Goal: Transaction & Acquisition: Subscribe to service/newsletter

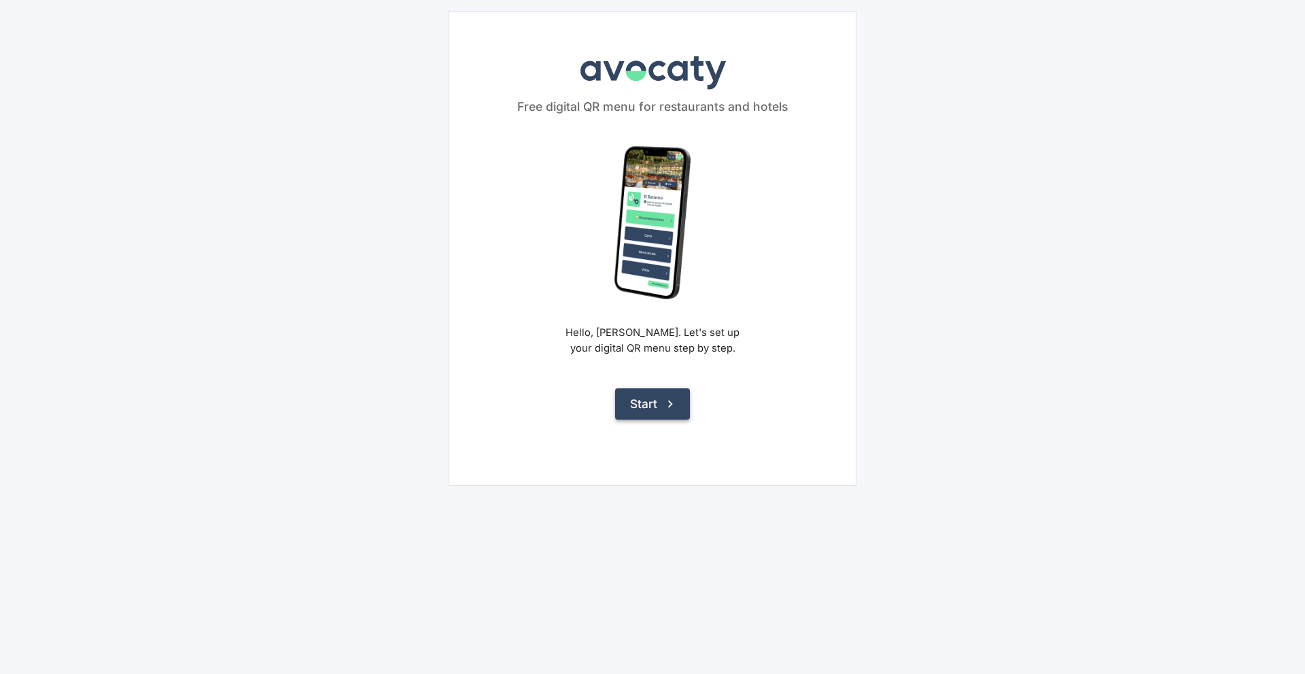
click at [656, 404] on button "Start" at bounding box center [652, 403] width 75 height 31
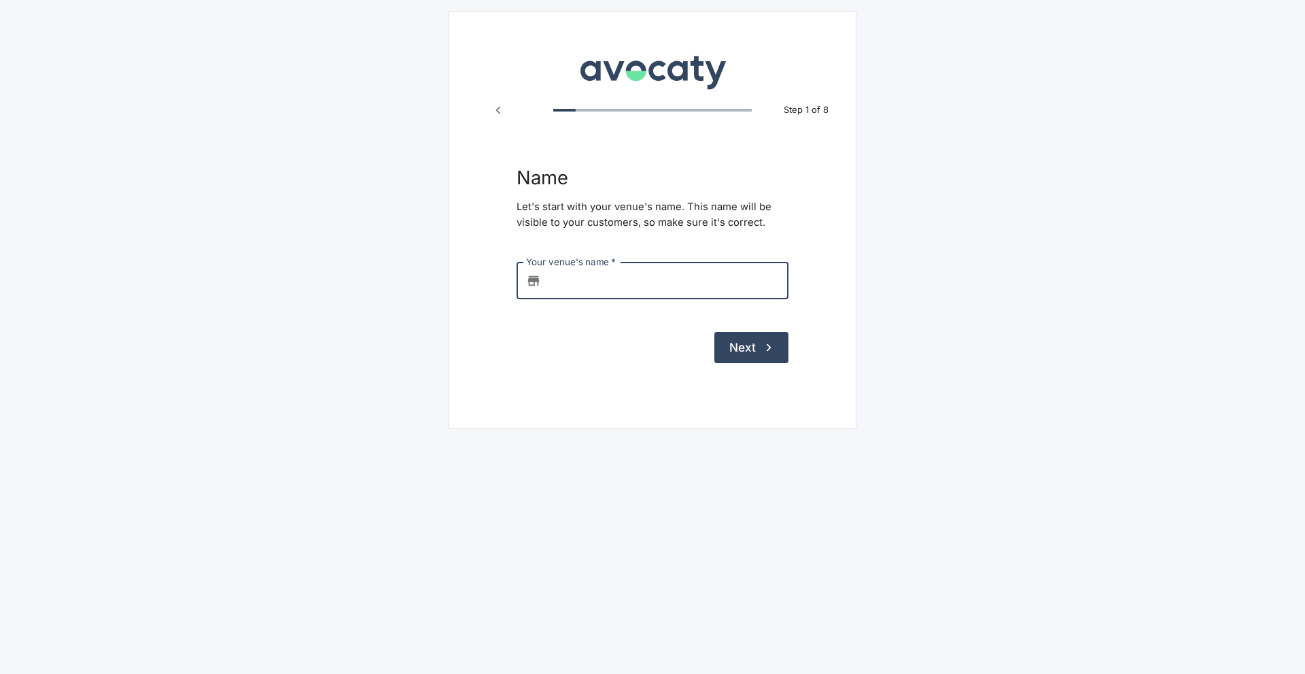
click at [617, 272] on input "Your venue's name   *" at bounding box center [667, 280] width 242 height 37
type input "TEST"
click at [757, 362] on button "Next" at bounding box center [751, 347] width 74 height 31
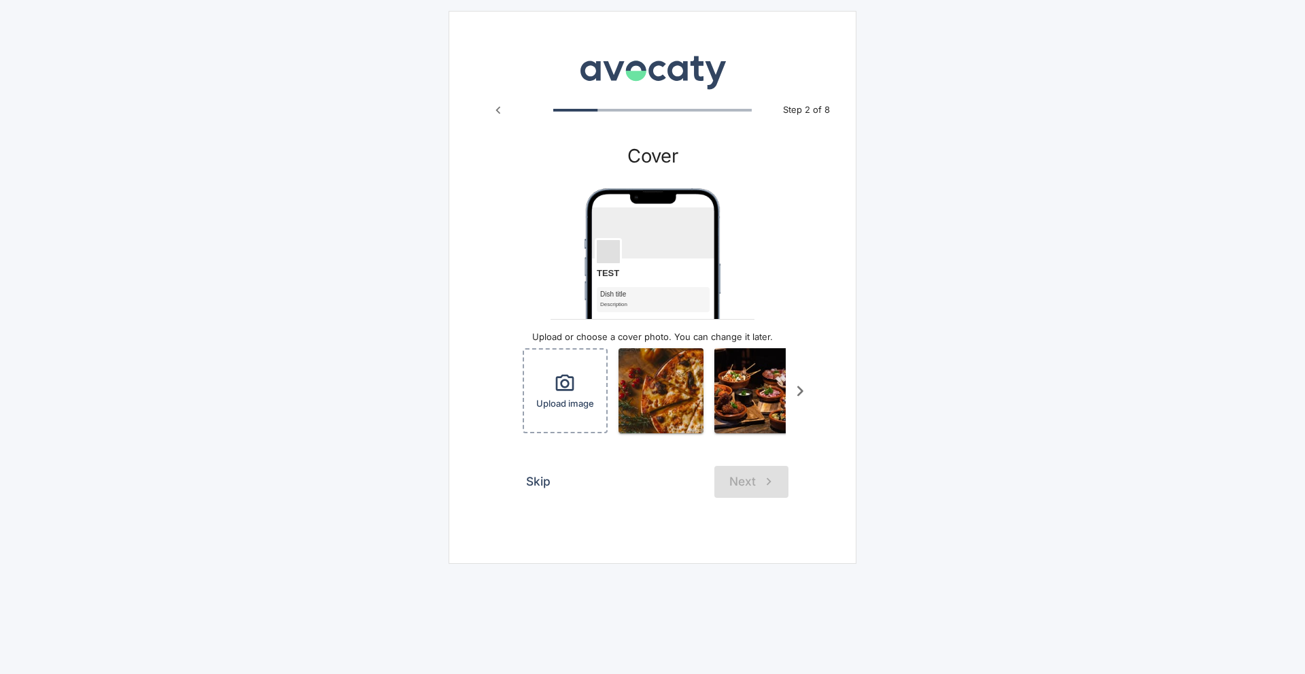
click at [550, 489] on button "Skip" at bounding box center [539, 481] width 44 height 31
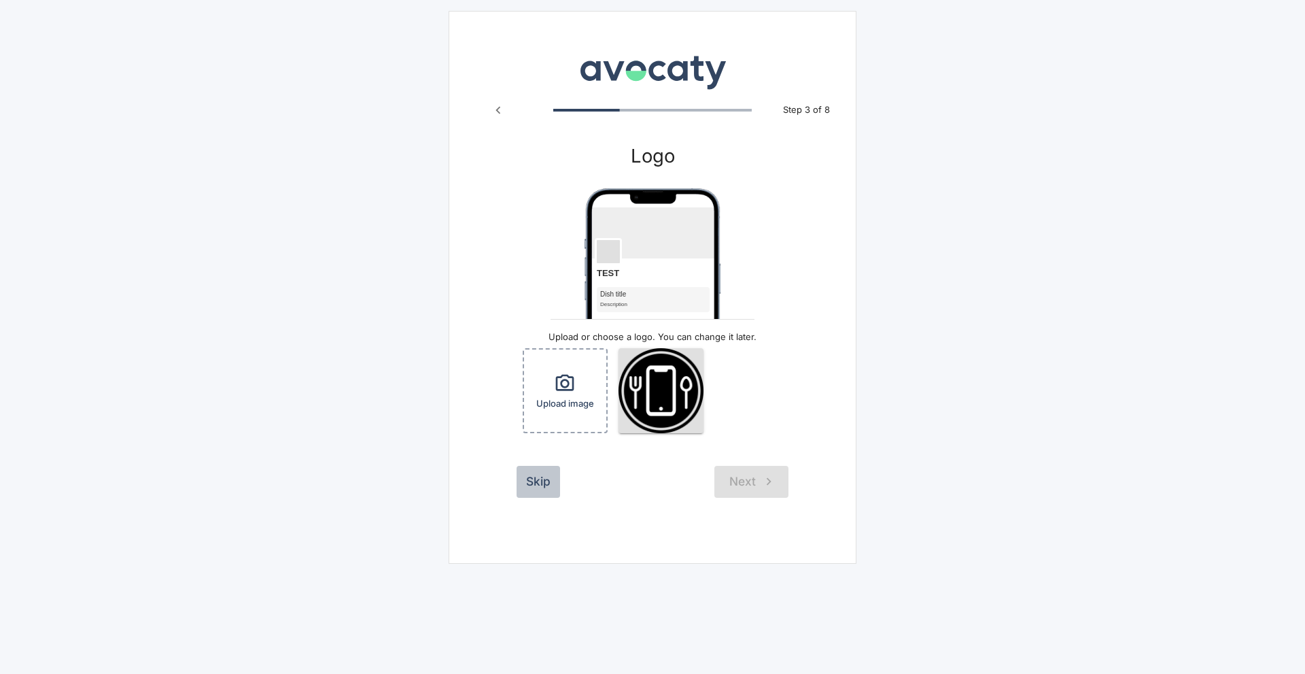
click at [529, 475] on button "Skip" at bounding box center [539, 481] width 44 height 31
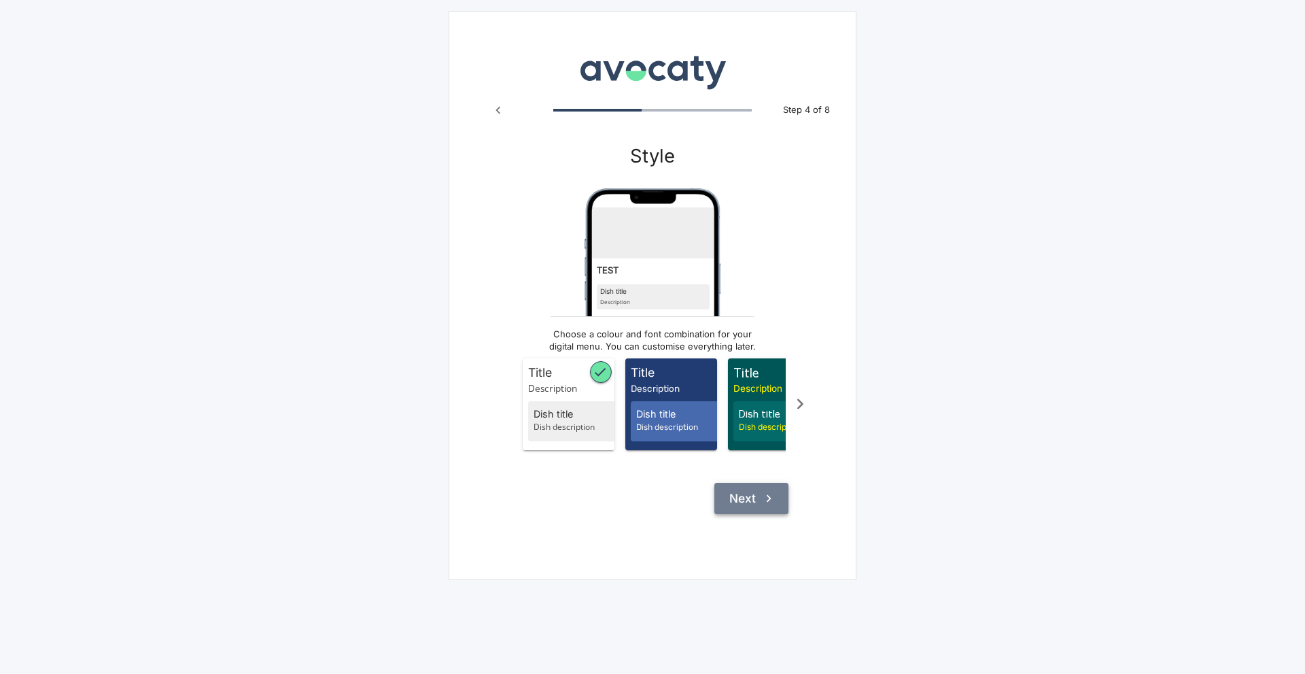
click at [752, 514] on button "Next" at bounding box center [751, 498] width 74 height 31
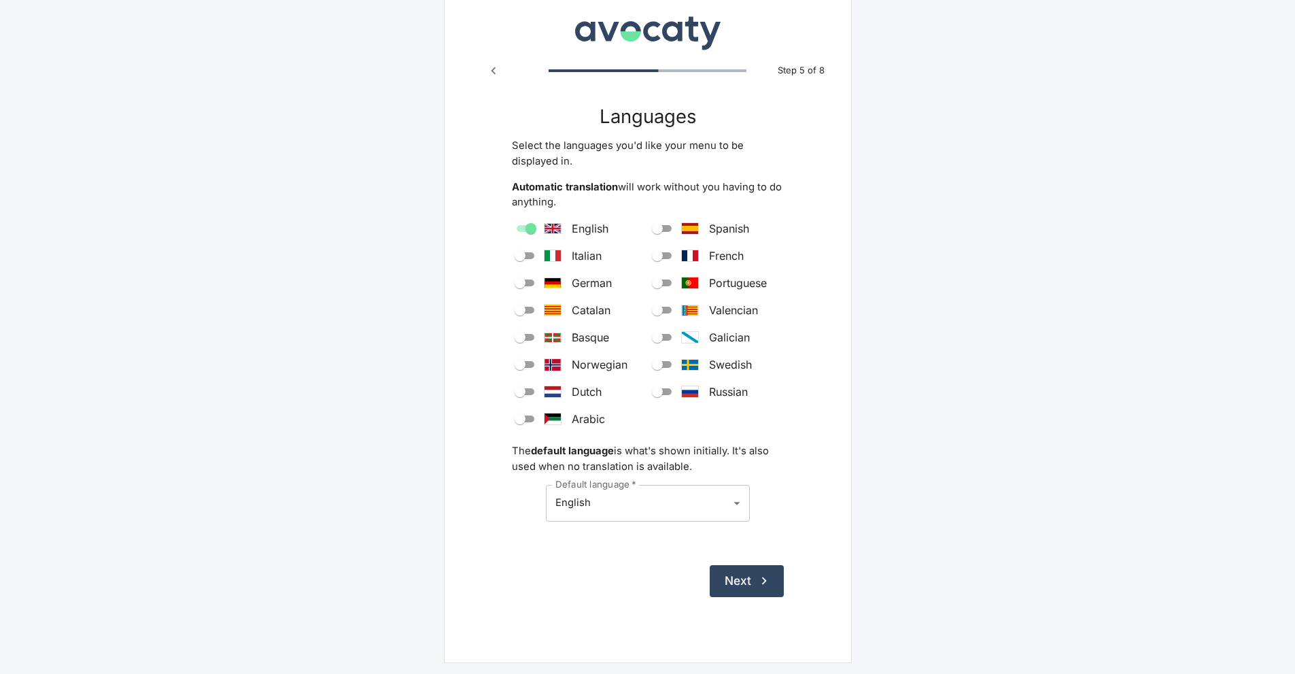
drag, startPoint x: 765, startPoint y: 580, endPoint x: 755, endPoint y: 578, distance: 10.6
click at [765, 580] on icon "submit" at bounding box center [763, 580] width 5 height 7
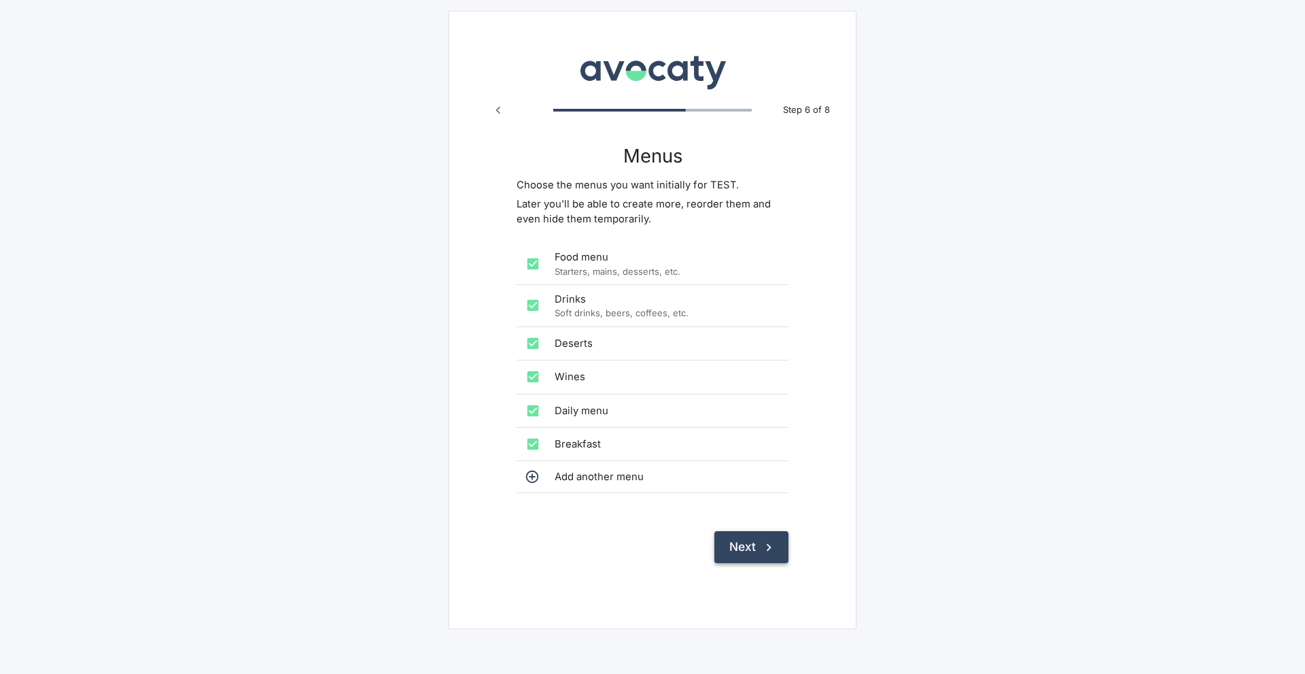
click at [754, 542] on button "Next" at bounding box center [751, 546] width 74 height 31
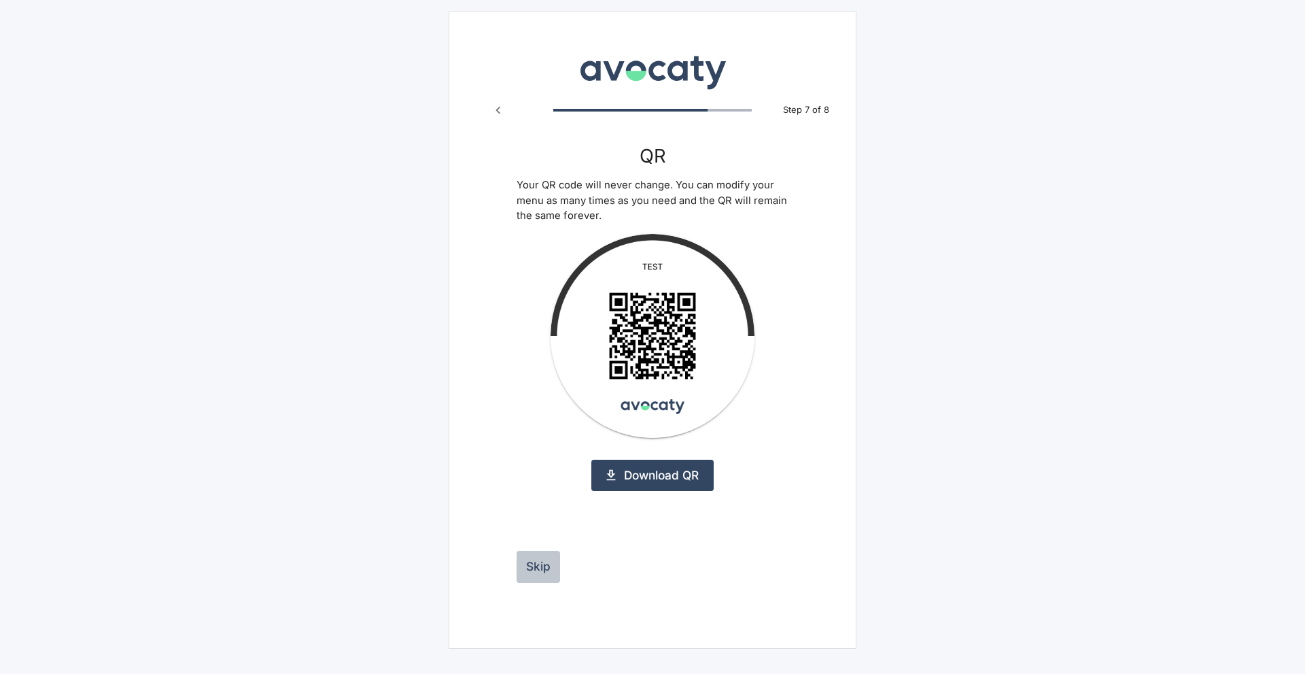
click at [544, 566] on button "Skip" at bounding box center [539, 566] width 44 height 31
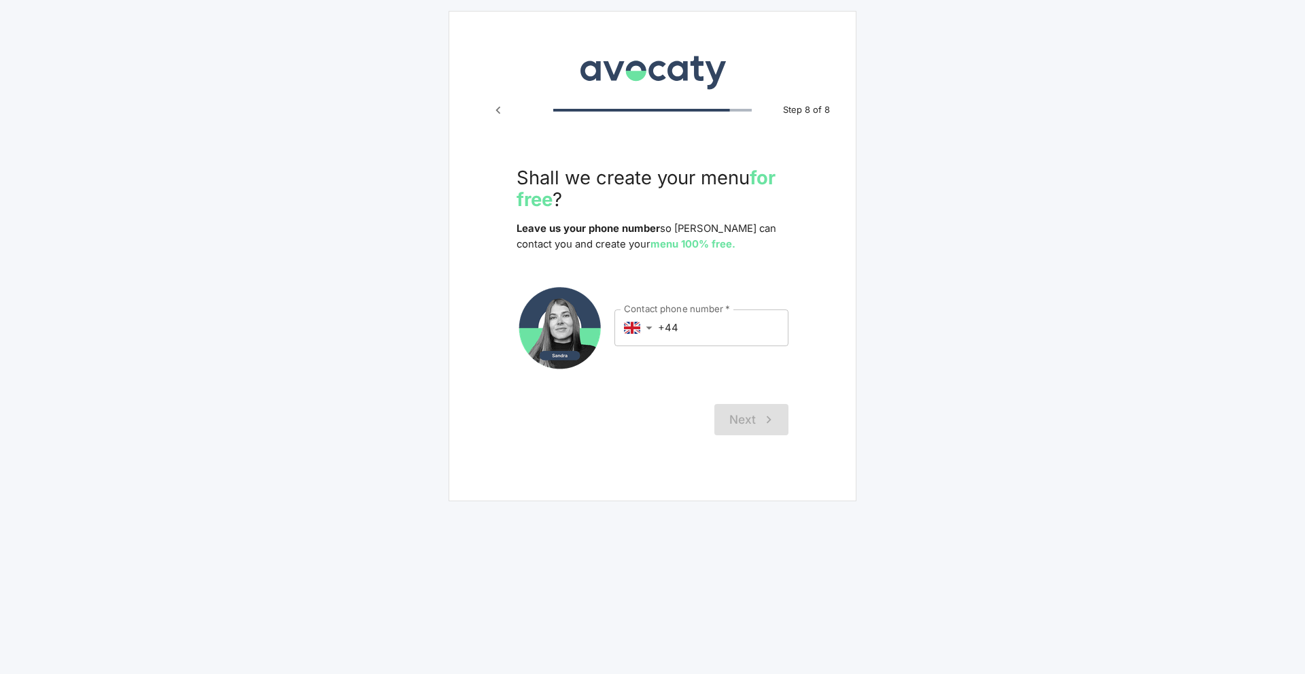
click at [714, 345] on div "Contact phone number   * ​ gb ​ +44 Contact phone number   *" at bounding box center [653, 327] width 272 height 87
click at [712, 339] on input "+44" at bounding box center [723, 327] width 131 height 37
type input "+44 1212 1212"
click at [746, 411] on button "Next" at bounding box center [751, 419] width 74 height 31
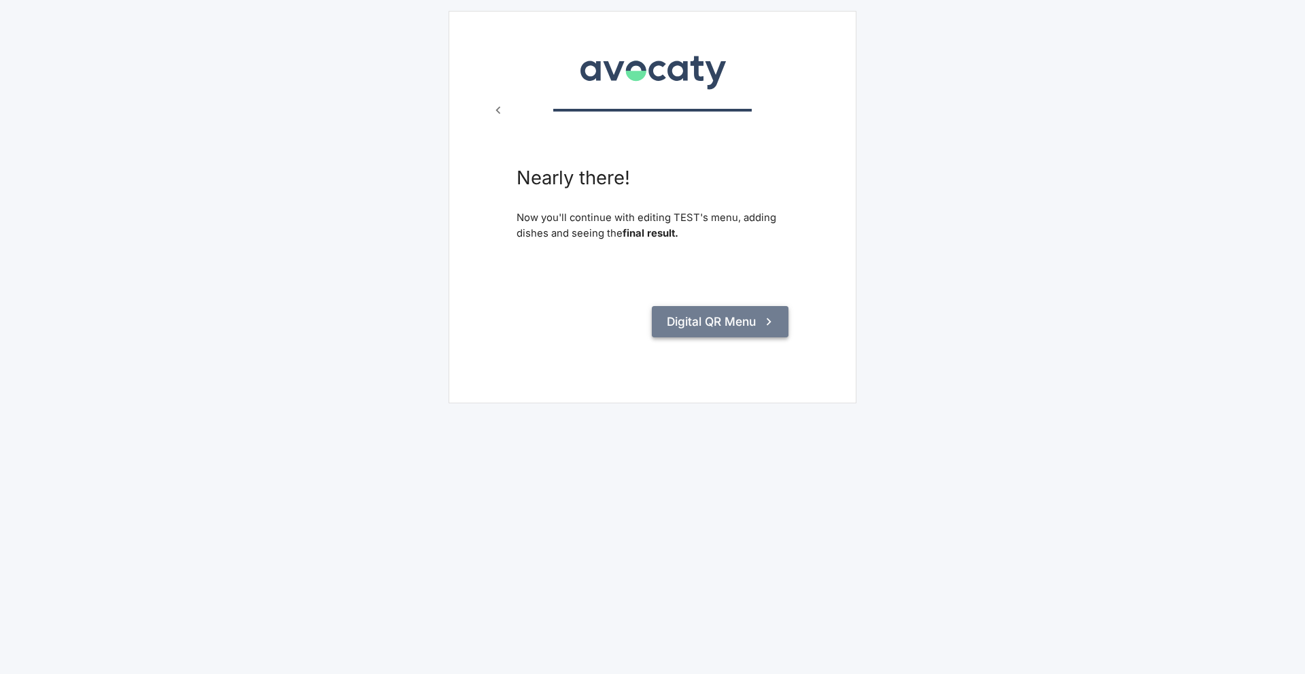
click at [691, 328] on button "Digital QR Menu" at bounding box center [720, 321] width 137 height 31
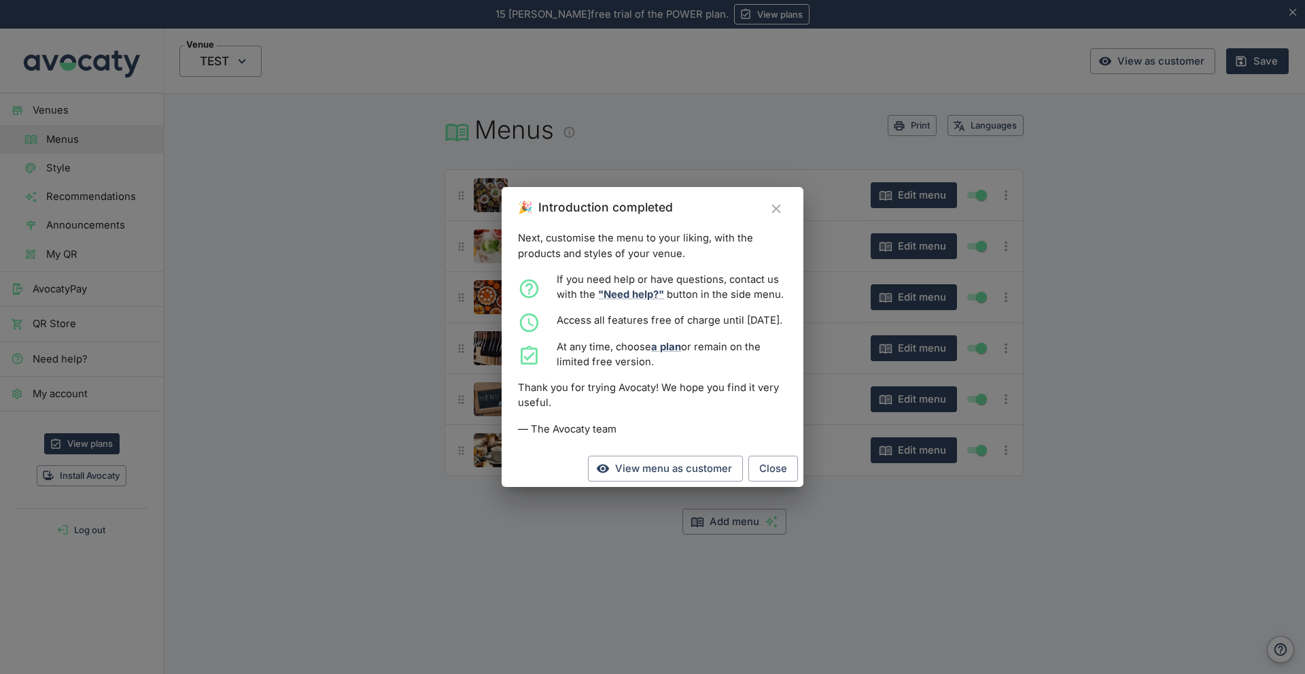
click at [776, 205] on icon "Close" at bounding box center [775, 209] width 9 height 9
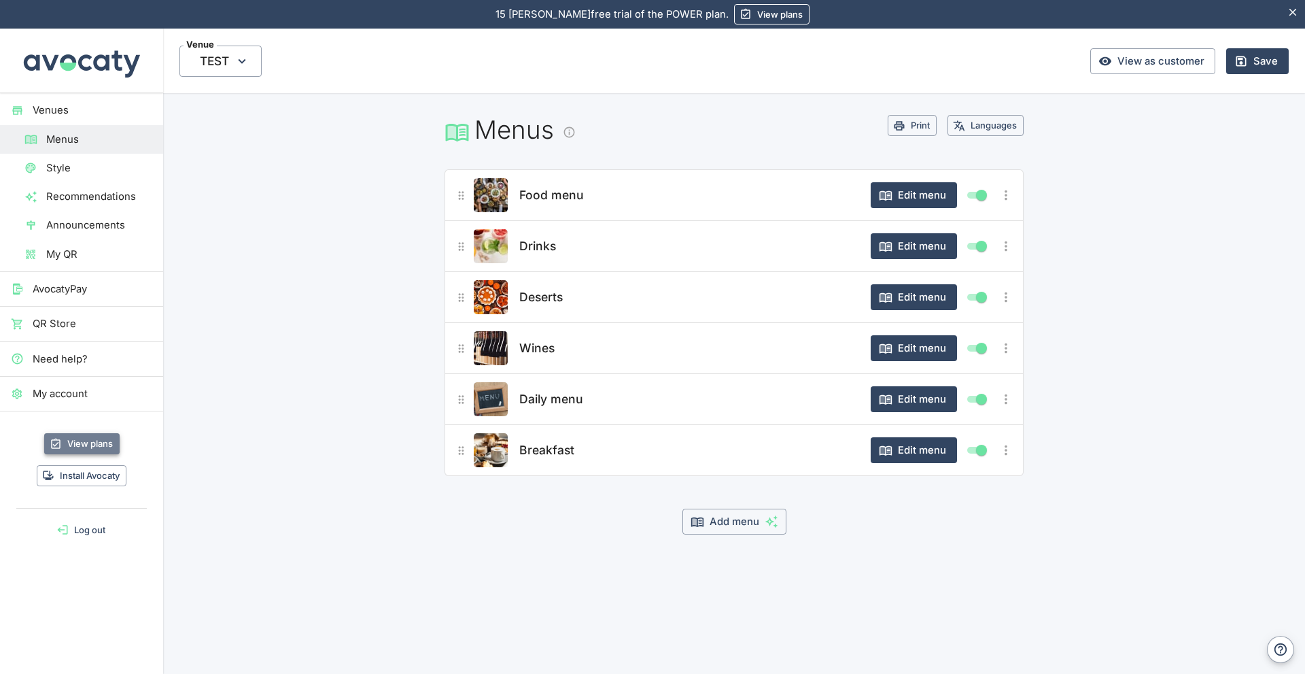
click at [100, 445] on link "View plans" at bounding box center [81, 443] width 75 height 21
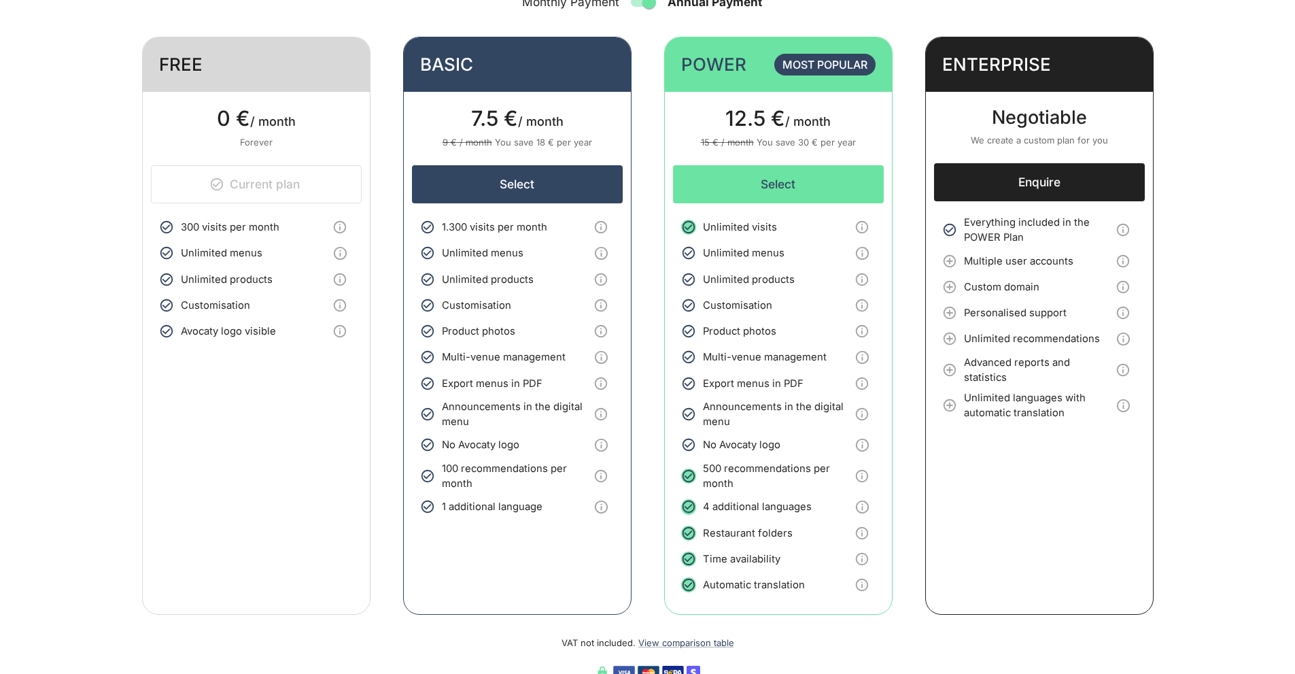
scroll to position [156, 0]
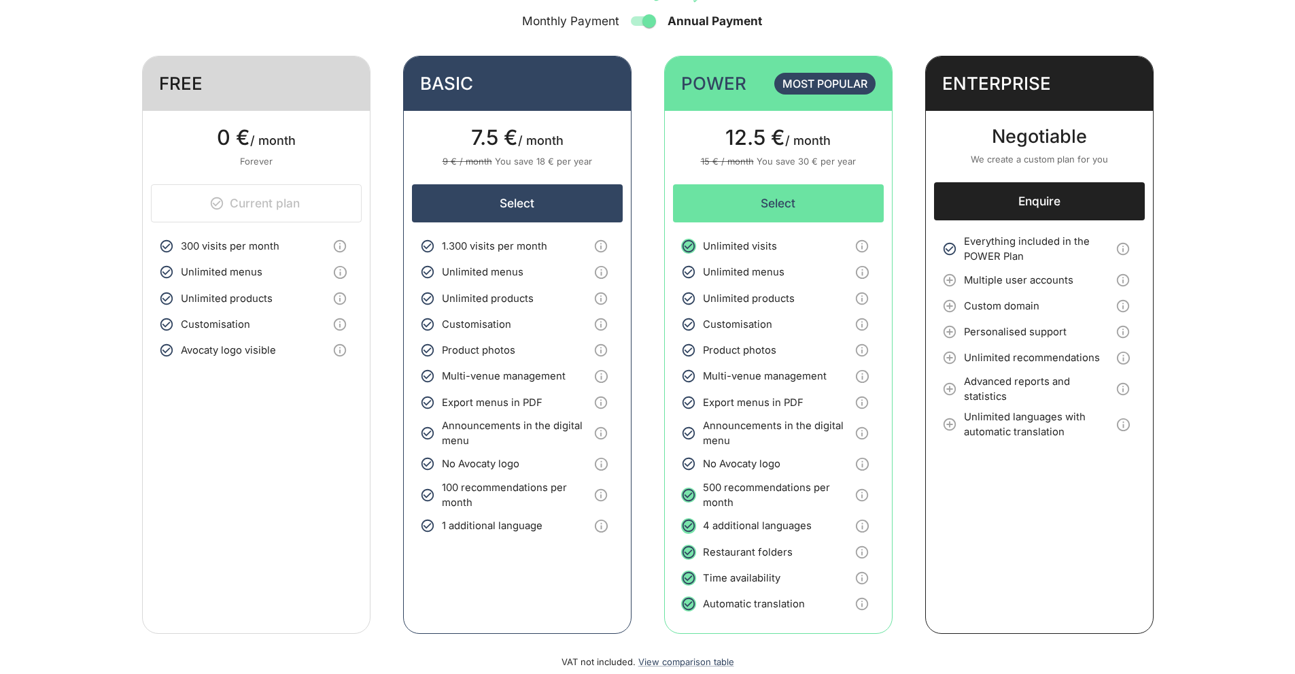
drag, startPoint x: 568, startPoint y: 91, endPoint x: 517, endPoint y: 87, distance: 51.1
click at [519, 86] on header "BASIC" at bounding box center [517, 83] width 227 height 54
drag, startPoint x: 524, startPoint y: 152, endPoint x: 538, endPoint y: 190, distance: 40.4
click at [532, 181] on div "7.5 € / month 9 € / month You save 18 € per year" at bounding box center [517, 147] width 211 height 73
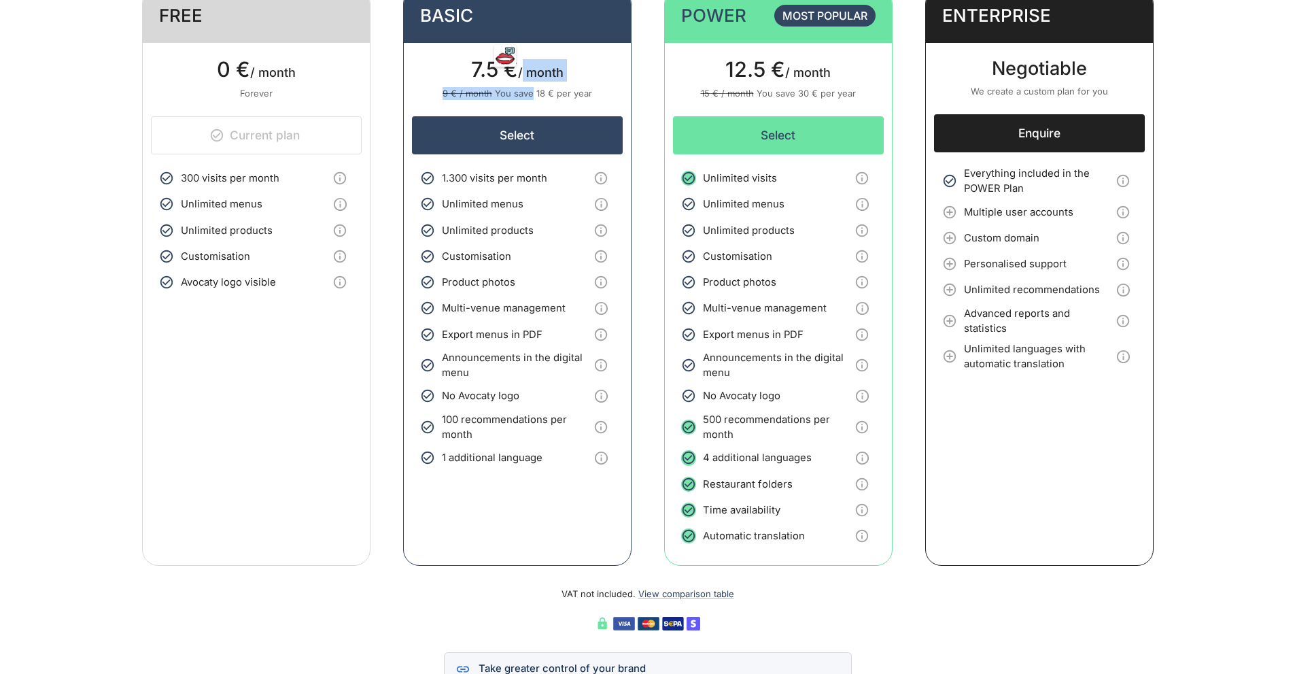
scroll to position [360, 0]
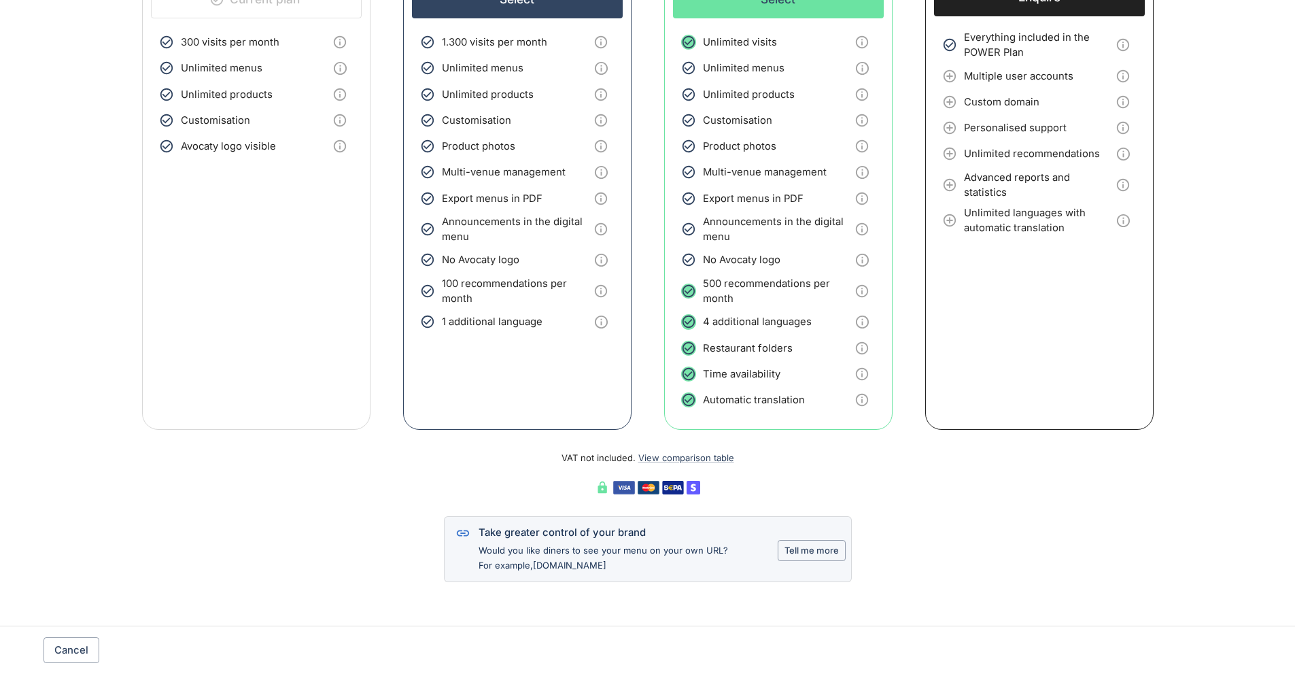
click at [544, 431] on p "VAT not included. View comparison table" at bounding box center [647, 447] width 1011 height 35
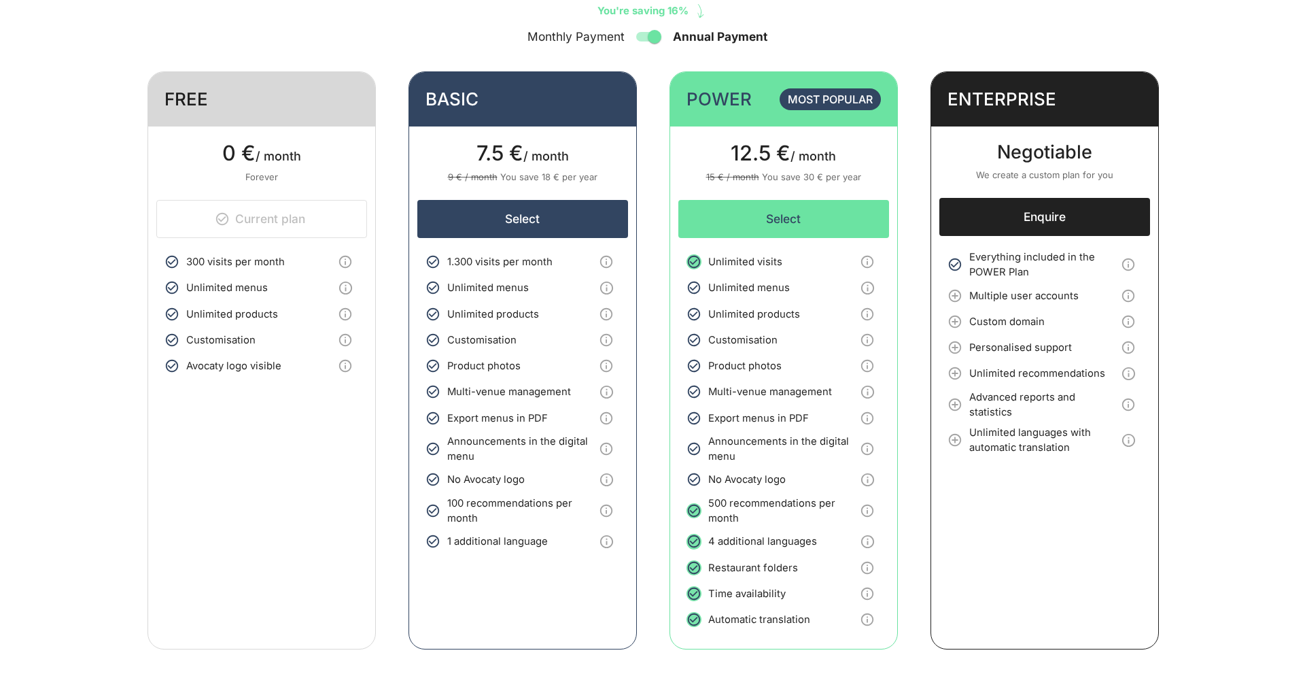
scroll to position [88, 0]
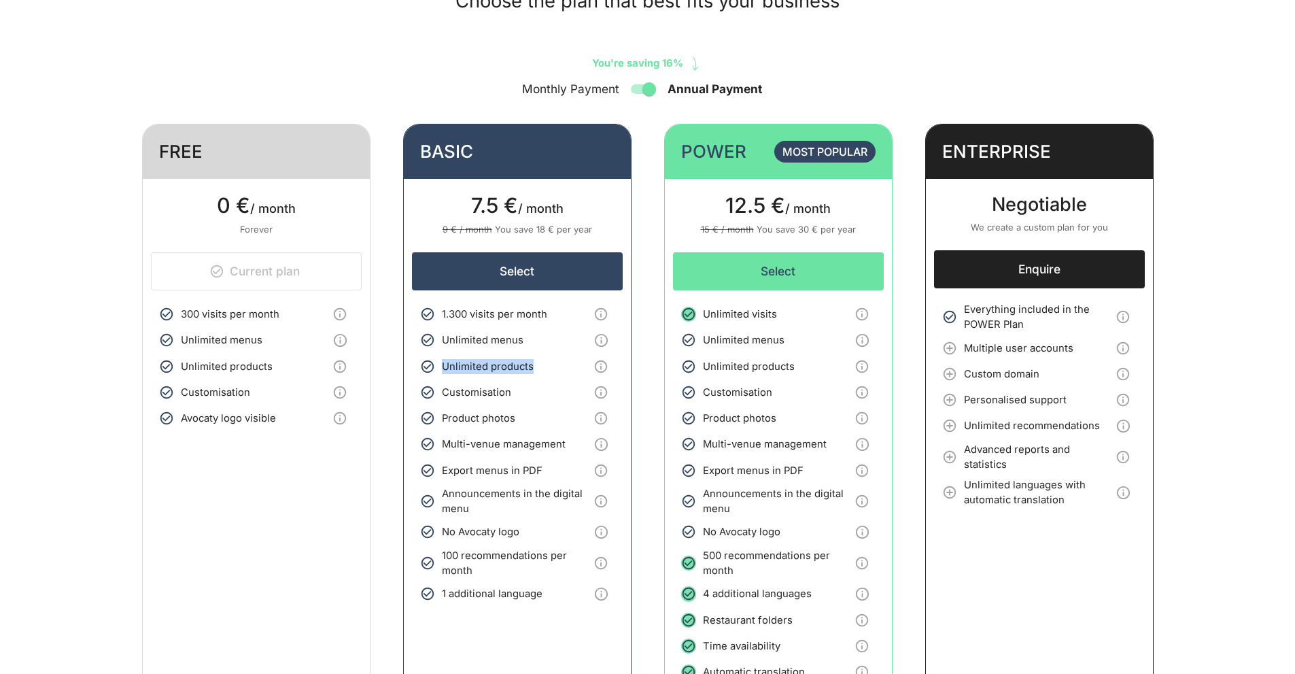
drag, startPoint x: 533, startPoint y: 365, endPoint x: 519, endPoint y: 329, distance: 38.5
click at [523, 341] on ul "1.300 visits per month Unlimited menus Unlimited products Customisation Product…" at bounding box center [517, 454] width 194 height 317
click at [508, 279] on button "Select" at bounding box center [517, 271] width 211 height 38
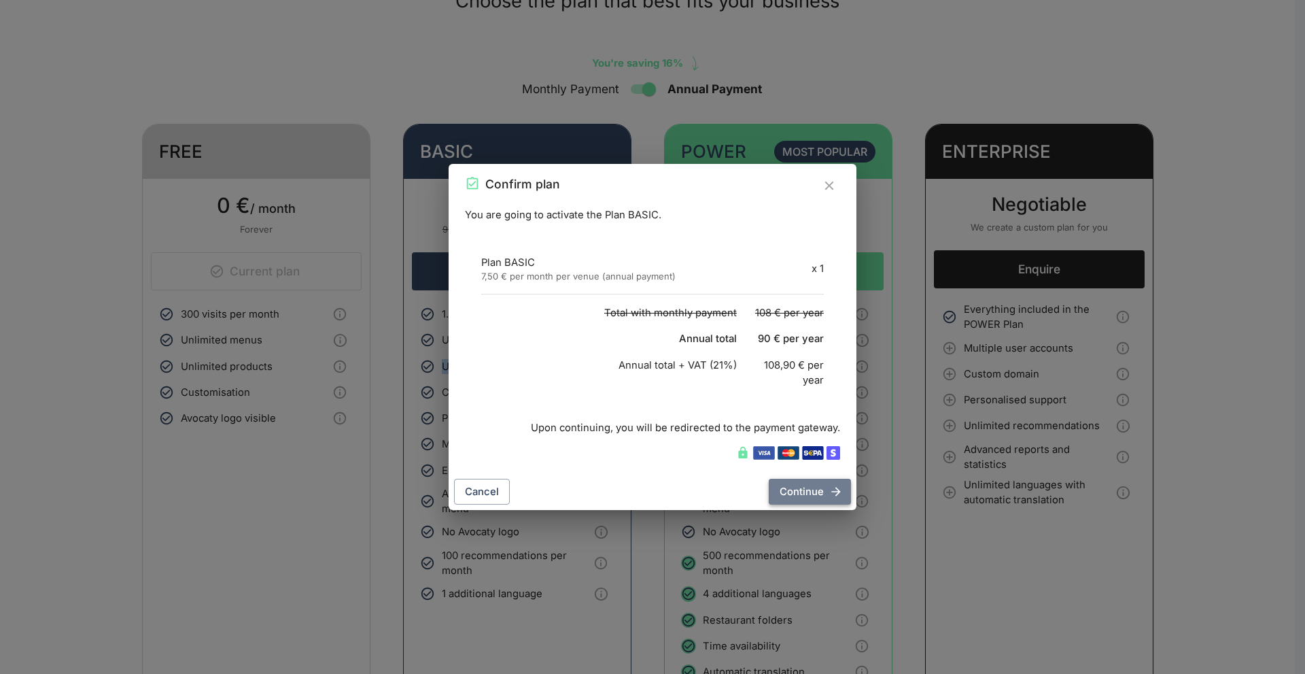
click at [792, 500] on button "Continue" at bounding box center [810, 492] width 82 height 26
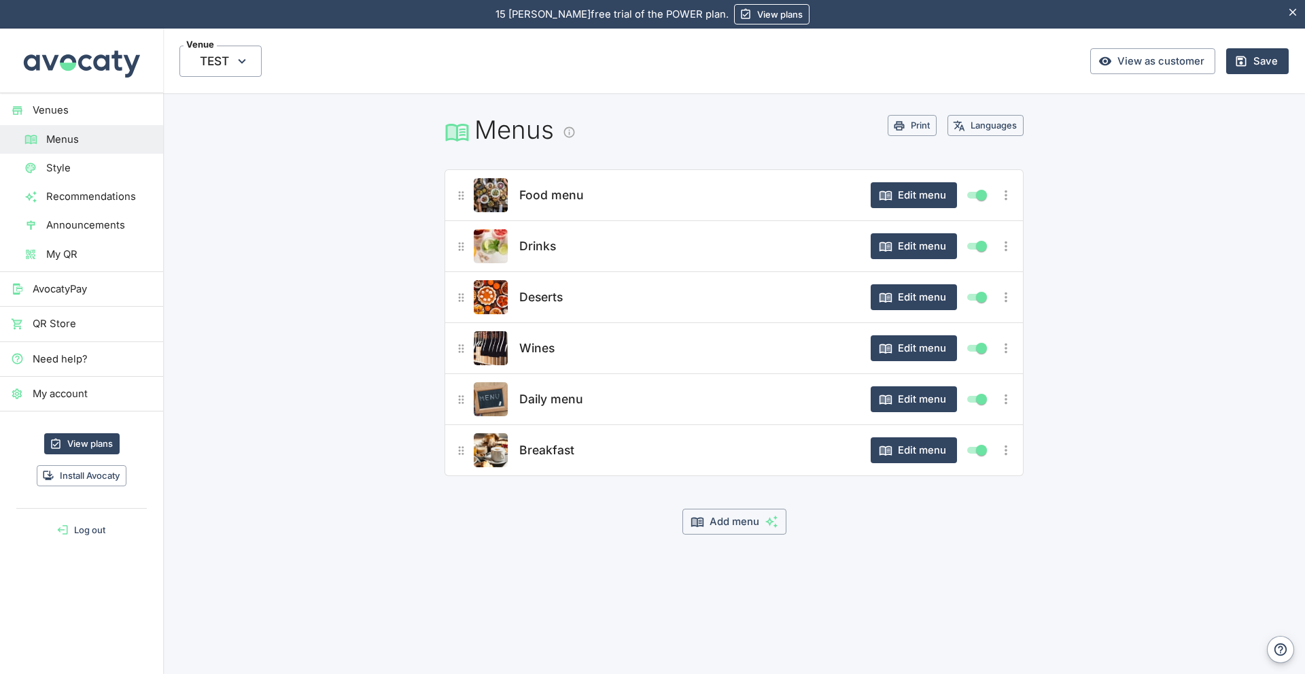
click at [1290, 15] on icon "Hide notice" at bounding box center [1292, 11] width 7 height 7
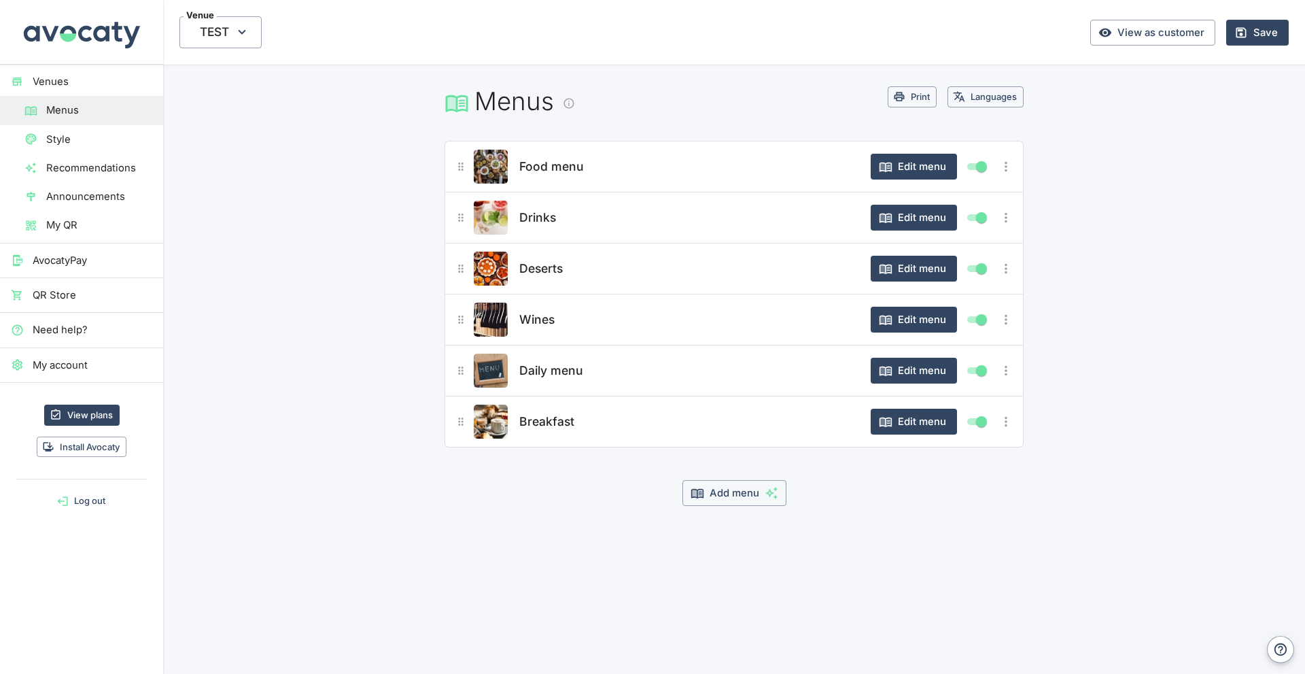
click at [209, 111] on main "Menus Print Languages Food menu Edit menu Drinks Edit menu Deserts Edit menu Wi…" at bounding box center [734, 318] width 1142 height 506
drag, startPoint x: 359, startPoint y: 150, endPoint x: 315, endPoint y: 103, distance: 63.5
click at [359, 150] on main "Menus Print Languages Food menu Edit menu Drinks Edit menu Deserts Edit menu Wi…" at bounding box center [734, 318] width 1142 height 506
click at [252, 35] on span "TEST" at bounding box center [220, 31] width 82 height 31
click at [379, 77] on div at bounding box center [652, 337] width 1305 height 674
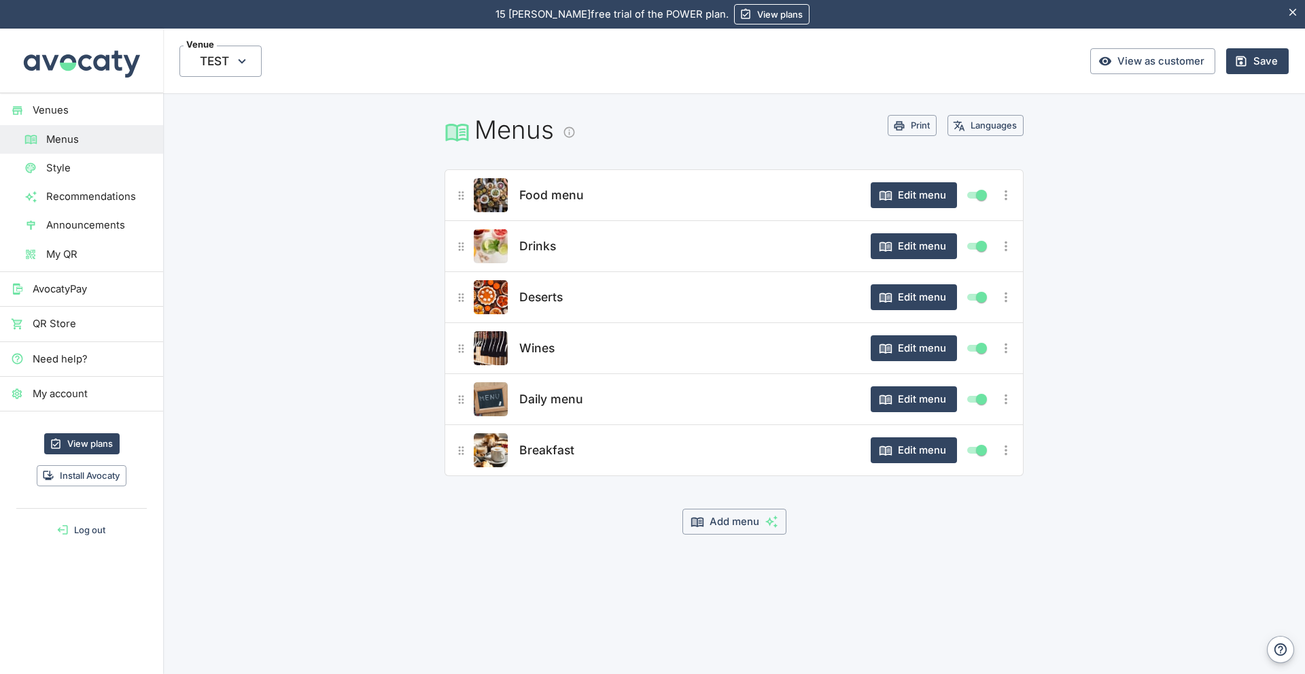
click at [326, 229] on main "Menus Print Languages Food menu Edit menu Drinks Edit menu Deserts Edit menu Wi…" at bounding box center [734, 346] width 1142 height 506
click at [95, 521] on button "Log out" at bounding box center [81, 529] width 152 height 21
